Goal: Find specific page/section: Find specific page/section

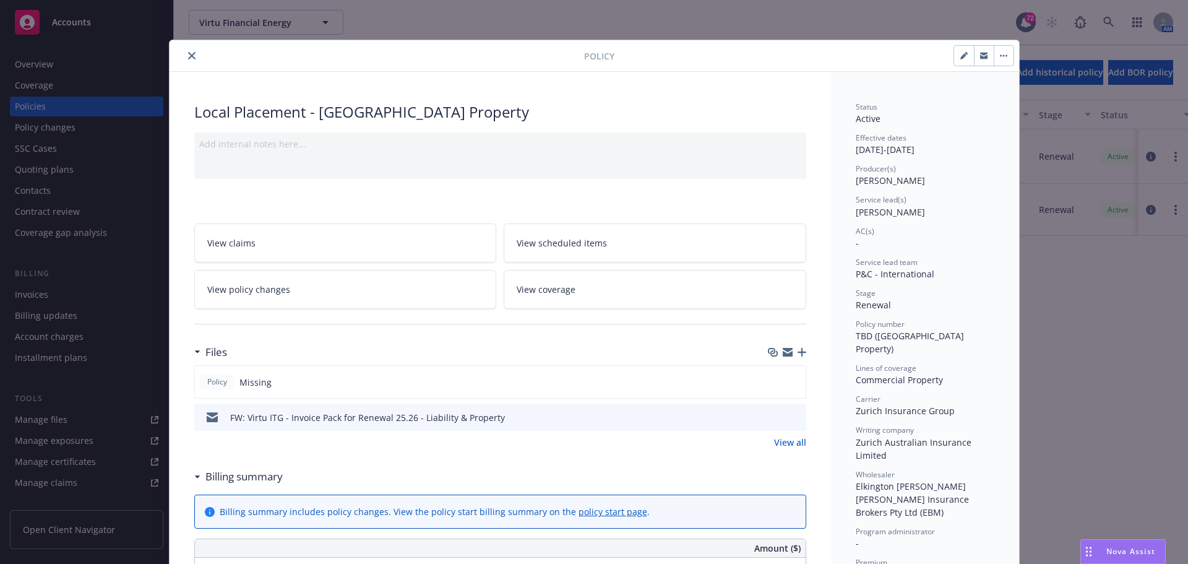
click at [188, 59] on icon "close" at bounding box center [191, 55] width 7 height 7
